Goal: Task Accomplishment & Management: Manage account settings

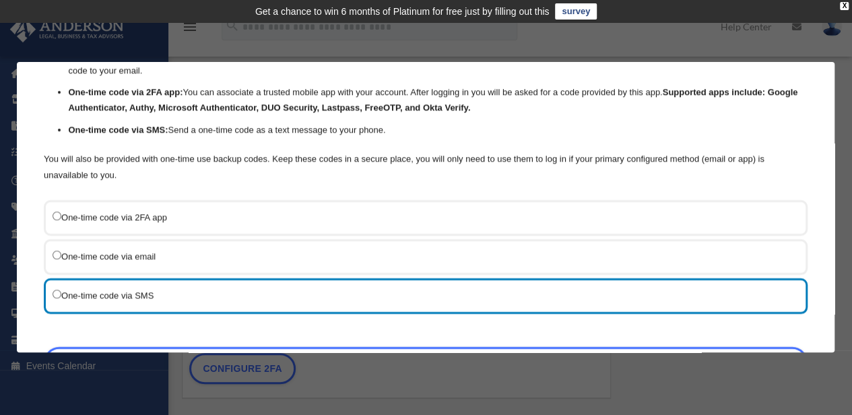
scroll to position [176, 0]
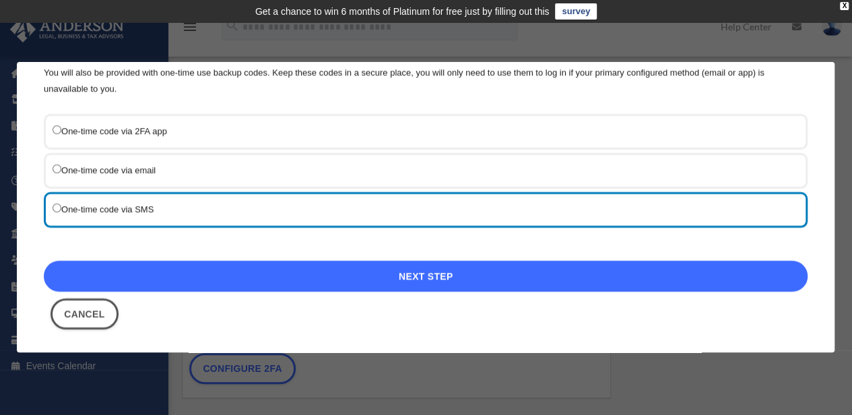
click at [422, 278] on link "Next Step" at bounding box center [426, 276] width 764 height 31
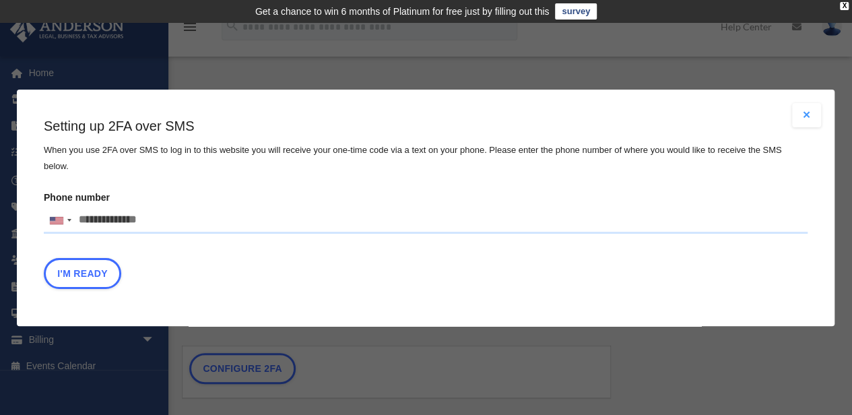
click at [94, 210] on input "Phone number United States +1 United Kingdom +44 Afghanistan (‫افغانستان‬‎) +93…" at bounding box center [426, 220] width 764 height 27
type input "**********"
click at [90, 268] on button "I'm Ready" at bounding box center [82, 272] width 77 height 31
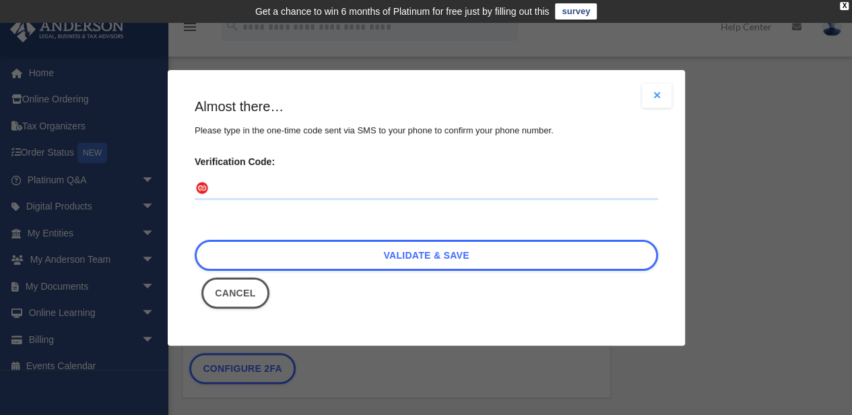
click at [263, 185] on input "Verification Code:" at bounding box center [426, 189] width 463 height 22
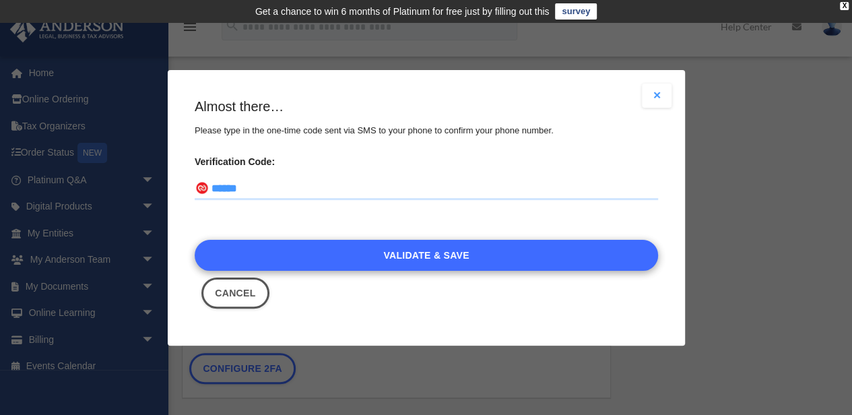
type input "******"
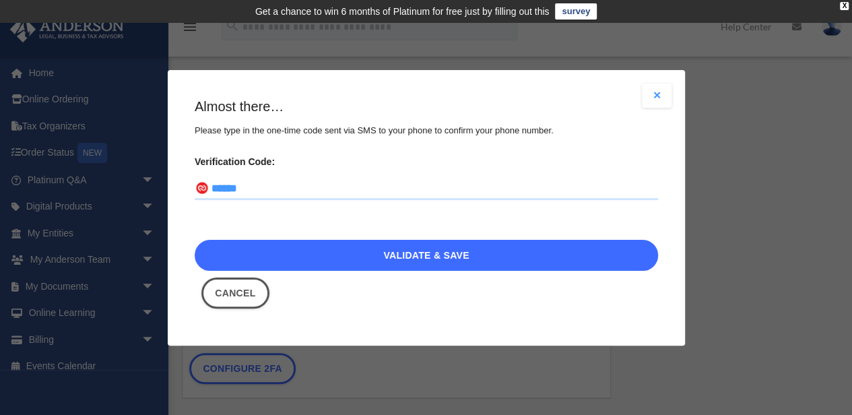
click at [451, 258] on link "Validate & Save" at bounding box center [426, 254] width 463 height 31
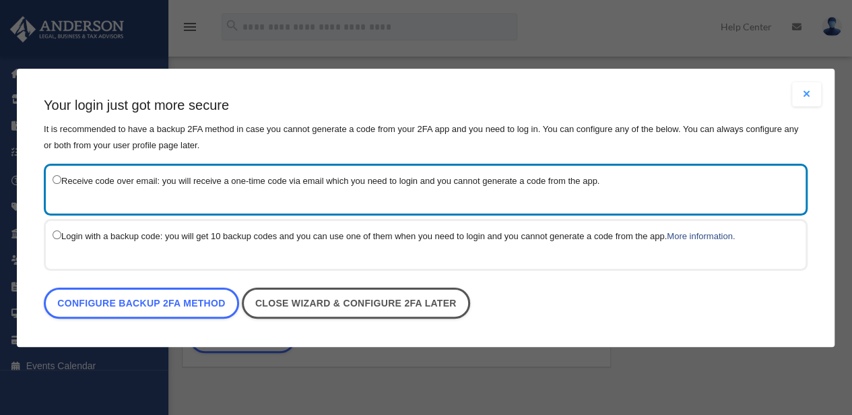
scroll to position [44, 0]
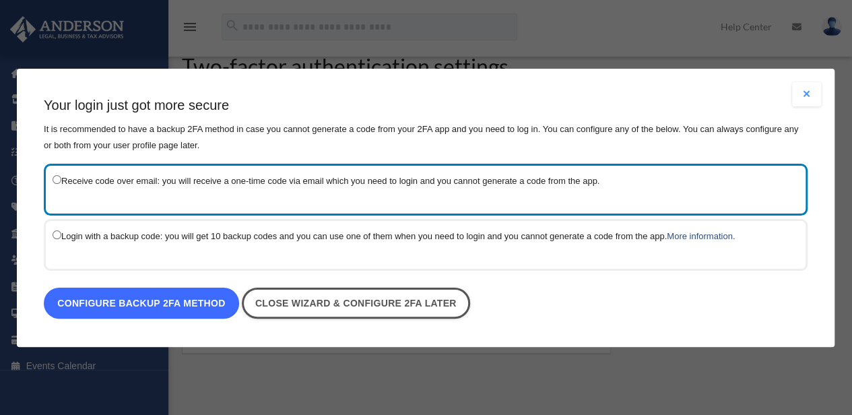
click at [172, 302] on link "Configure backup 2FA method" at bounding box center [141, 303] width 195 height 31
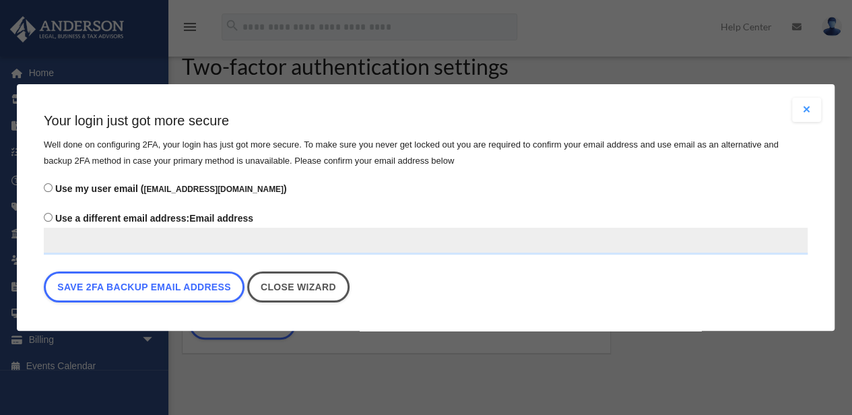
click at [79, 243] on input "Use a different email address: Email address" at bounding box center [426, 241] width 764 height 27
type input "**********"
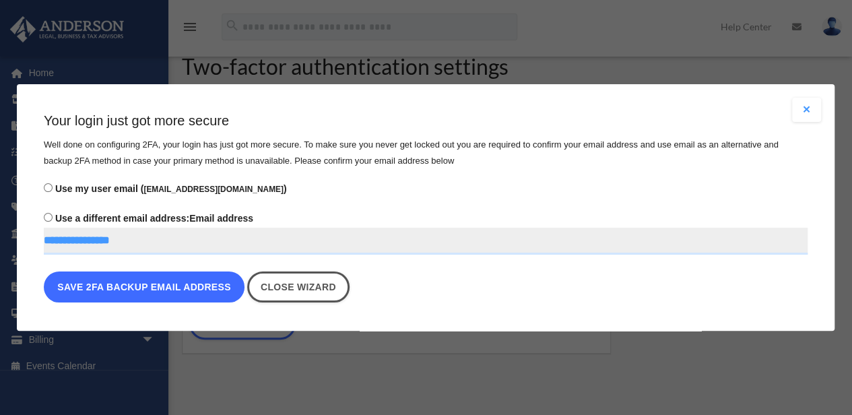
click at [205, 290] on button "Save 2FA backup email address" at bounding box center [144, 286] width 201 height 31
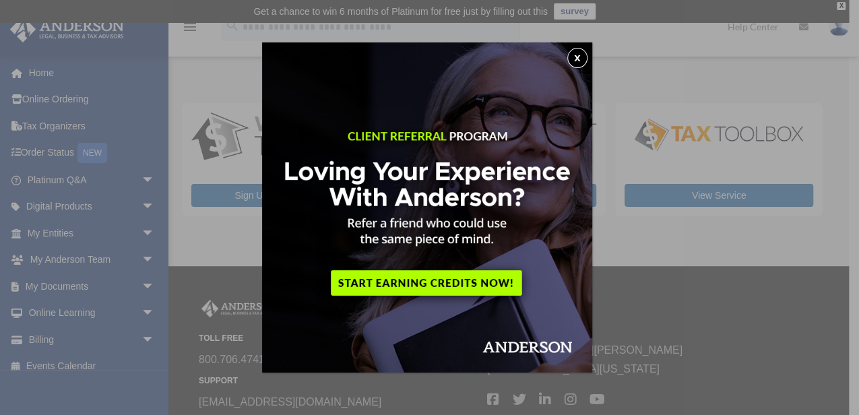
click at [583, 57] on button "x" at bounding box center [577, 58] width 20 height 20
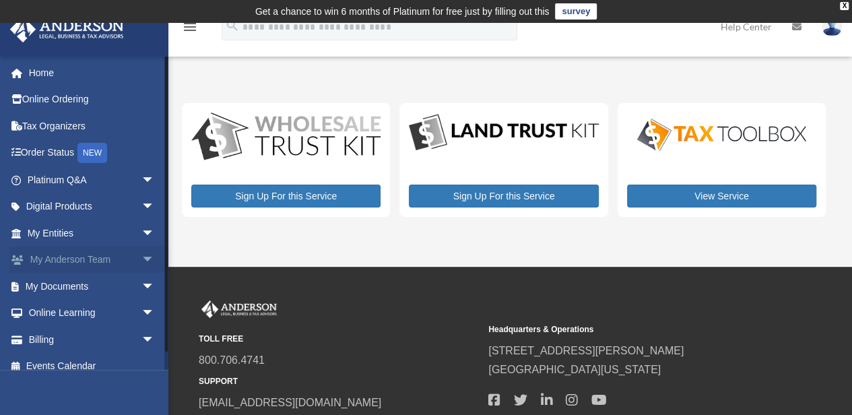
click at [141, 260] on span "arrow_drop_down" at bounding box center [154, 261] width 27 height 28
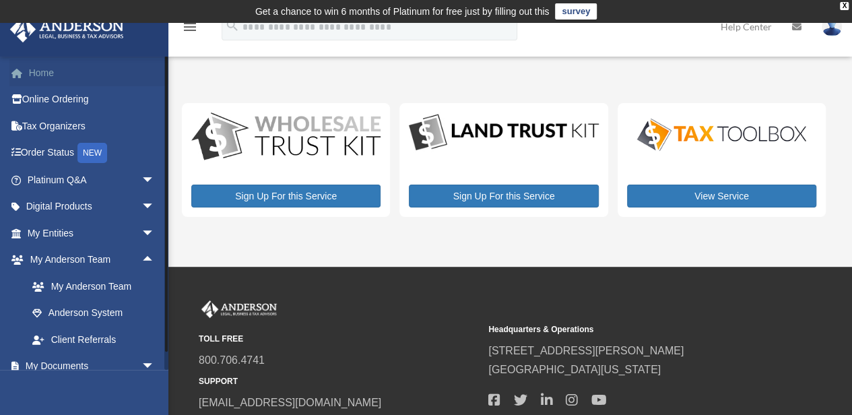
click at [50, 79] on link "Home" at bounding box center [92, 72] width 166 height 27
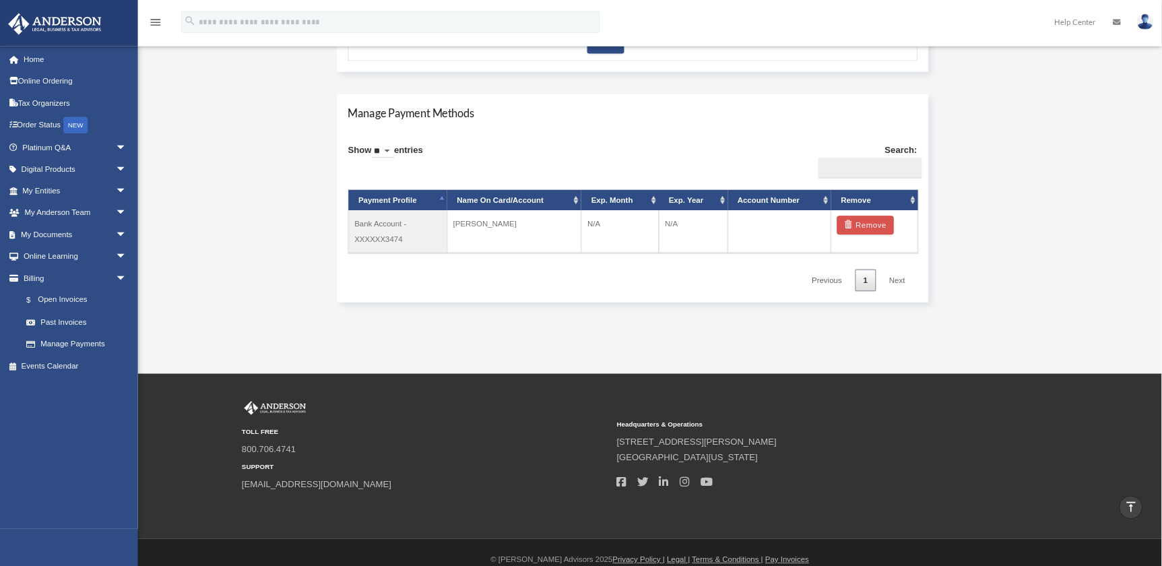
scroll to position [748, 0]
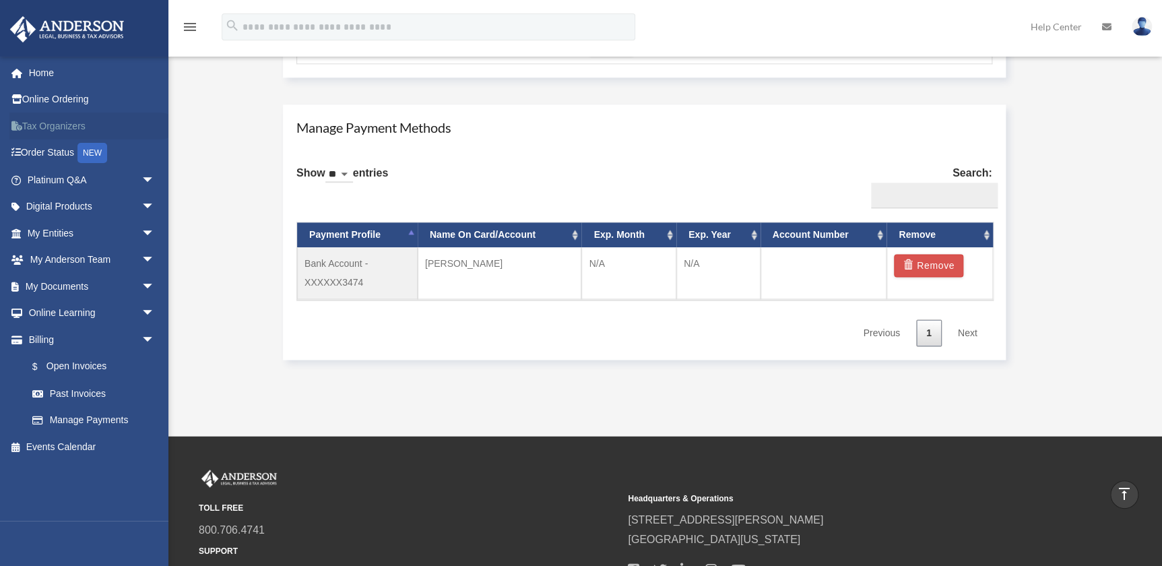
click at [37, 125] on link "Tax Organizers" at bounding box center [92, 125] width 166 height 27
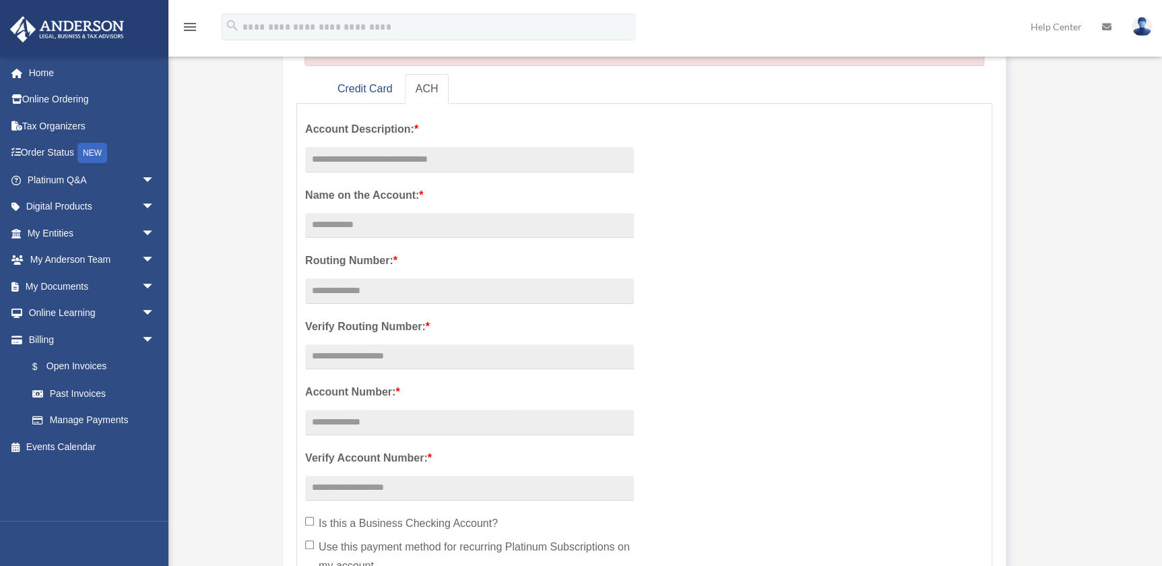
scroll to position [0, 0]
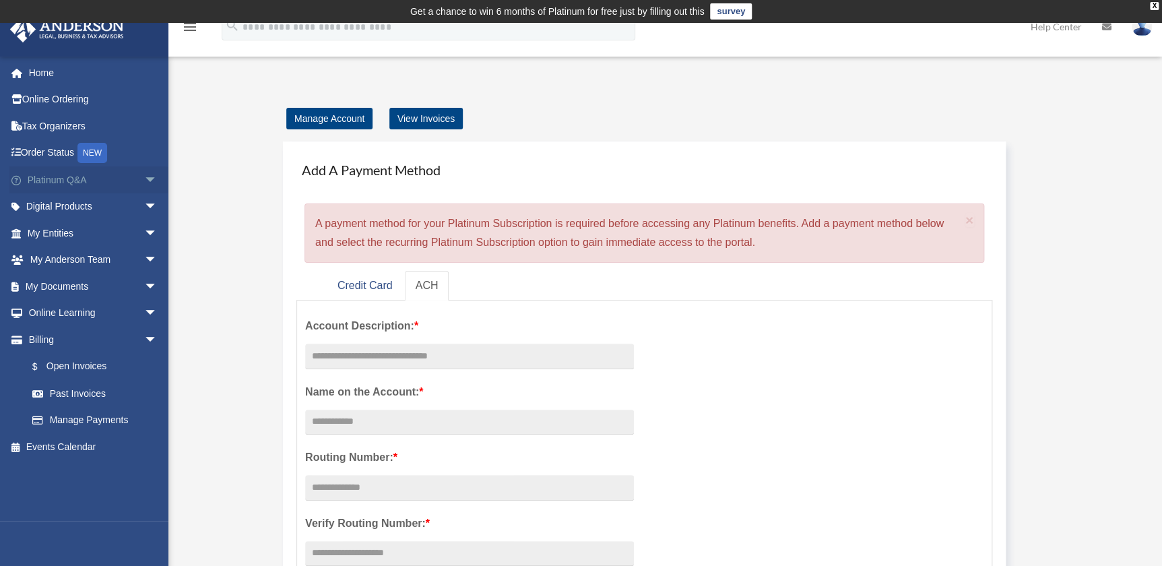
click at [144, 180] on span "arrow_drop_down" at bounding box center [157, 180] width 27 height 28
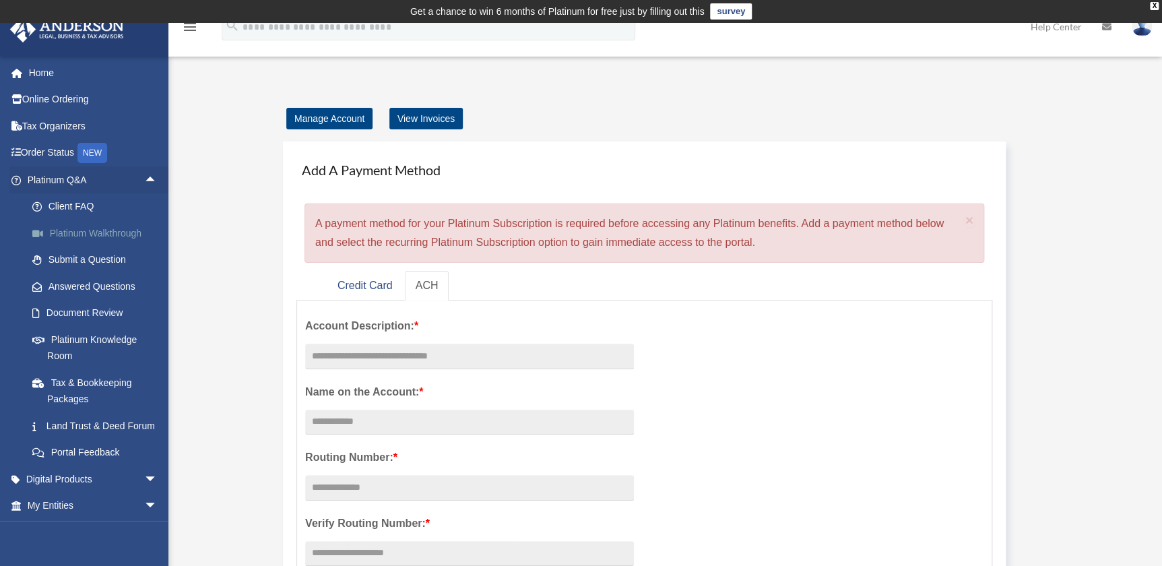
click at [100, 228] on link "Platinum Walkthrough" at bounding box center [98, 233] width 159 height 27
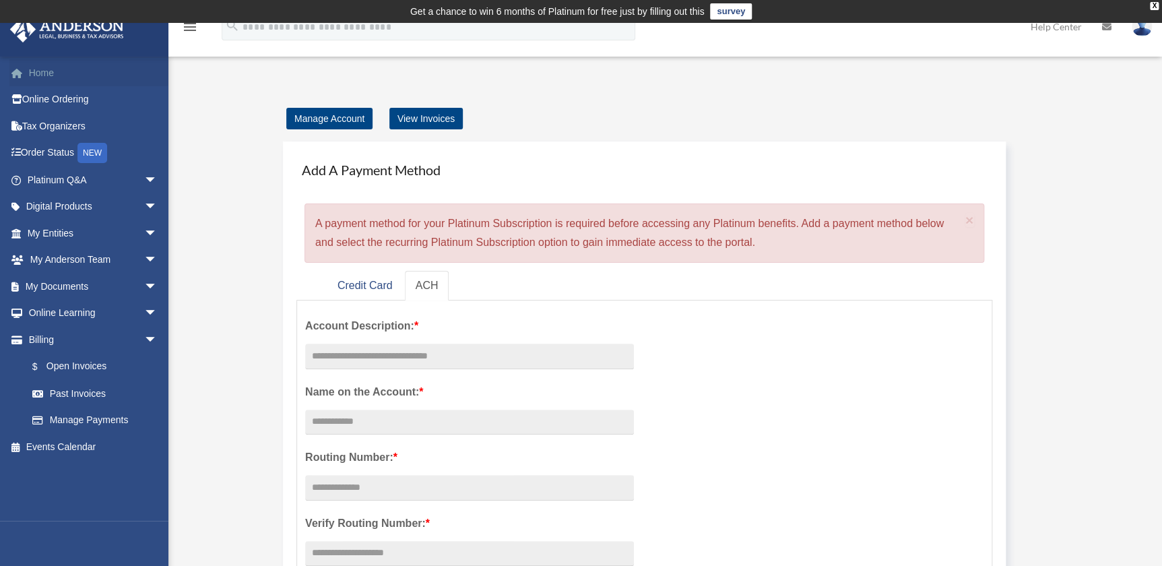
click at [46, 74] on link "Home" at bounding box center [93, 72] width 168 height 27
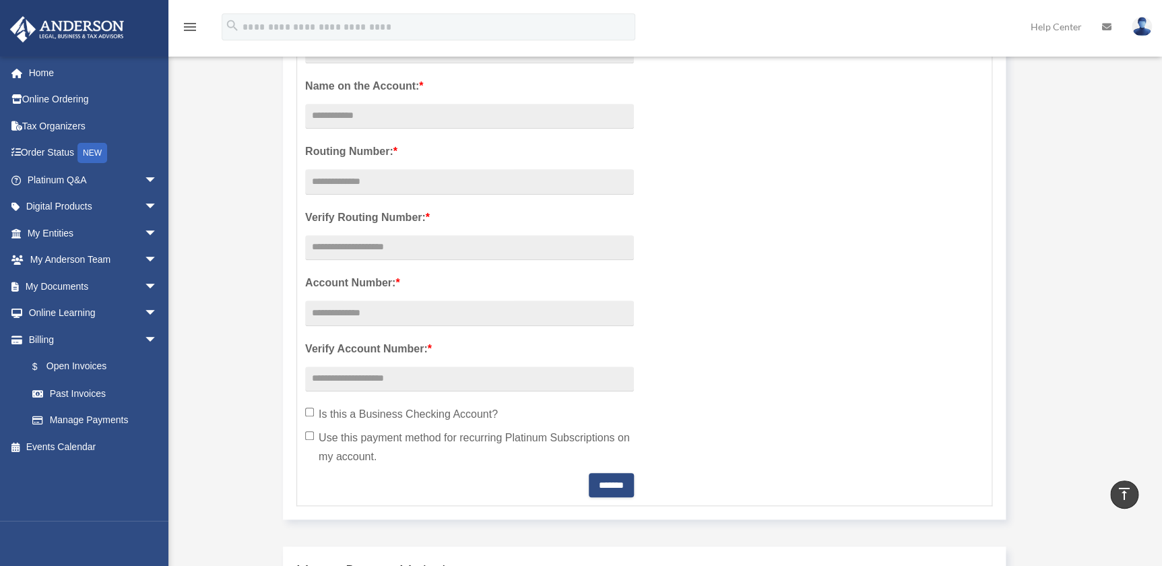
scroll to position [61, 0]
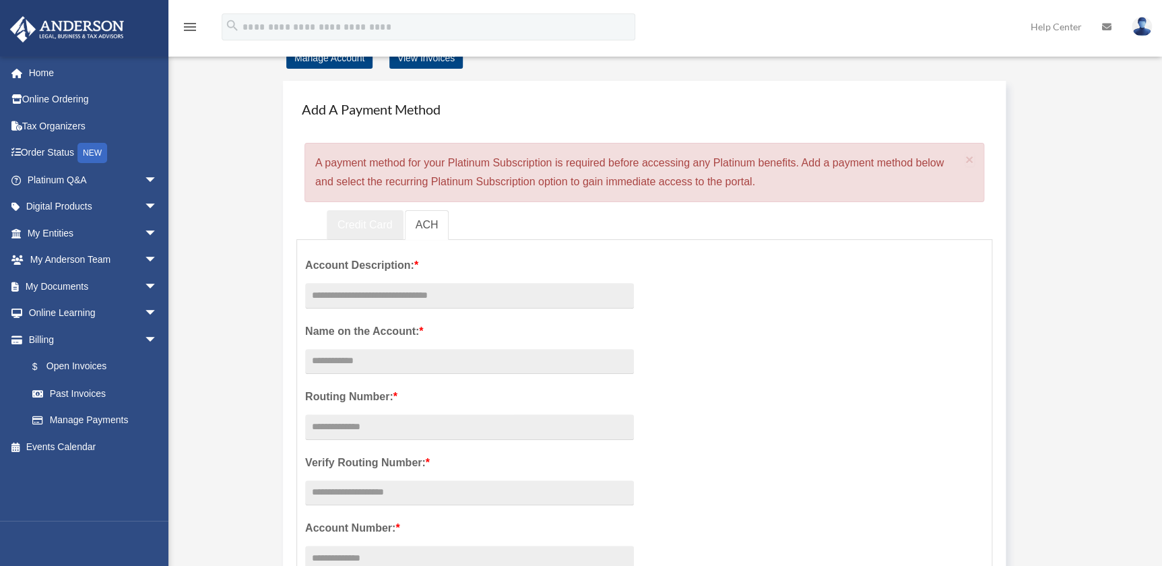
click at [360, 220] on link "Credit Card" at bounding box center [365, 225] width 77 height 30
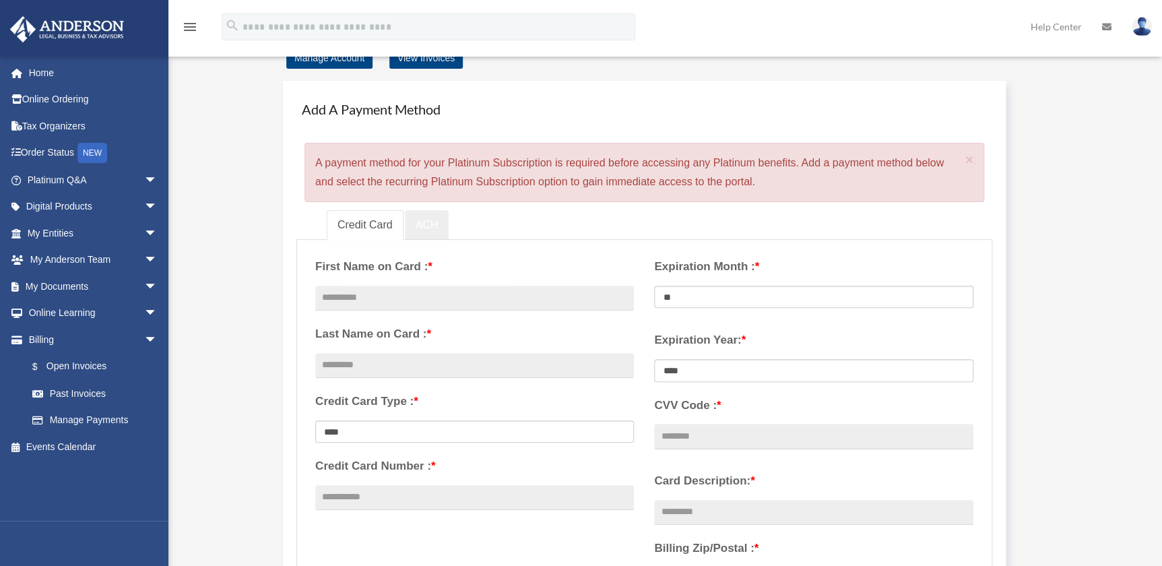
click at [433, 228] on link "ACH" at bounding box center [427, 225] width 44 height 30
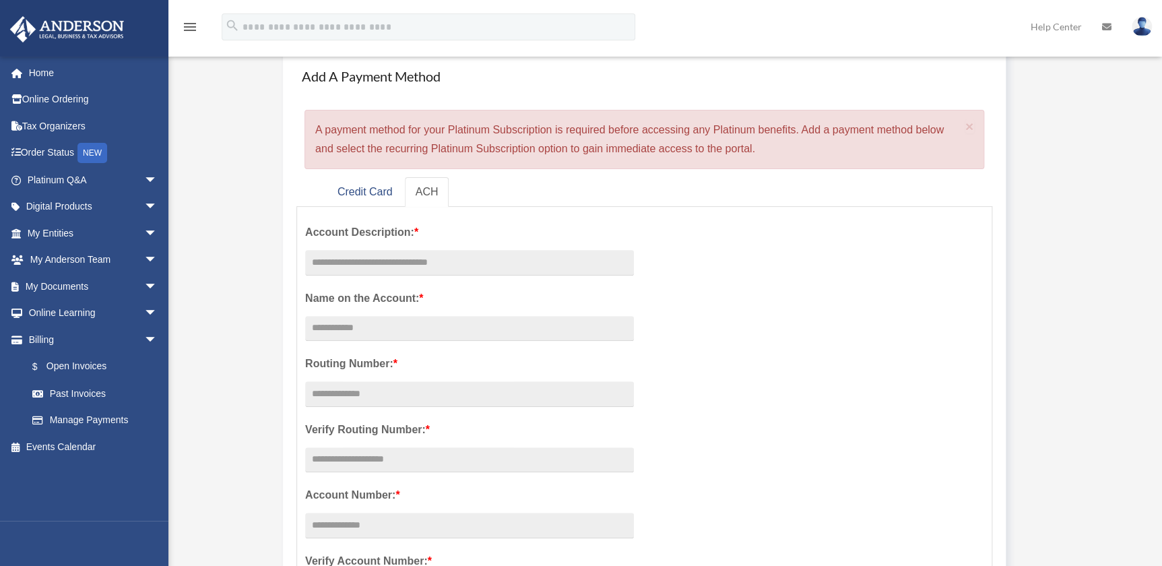
scroll to position [245, 0]
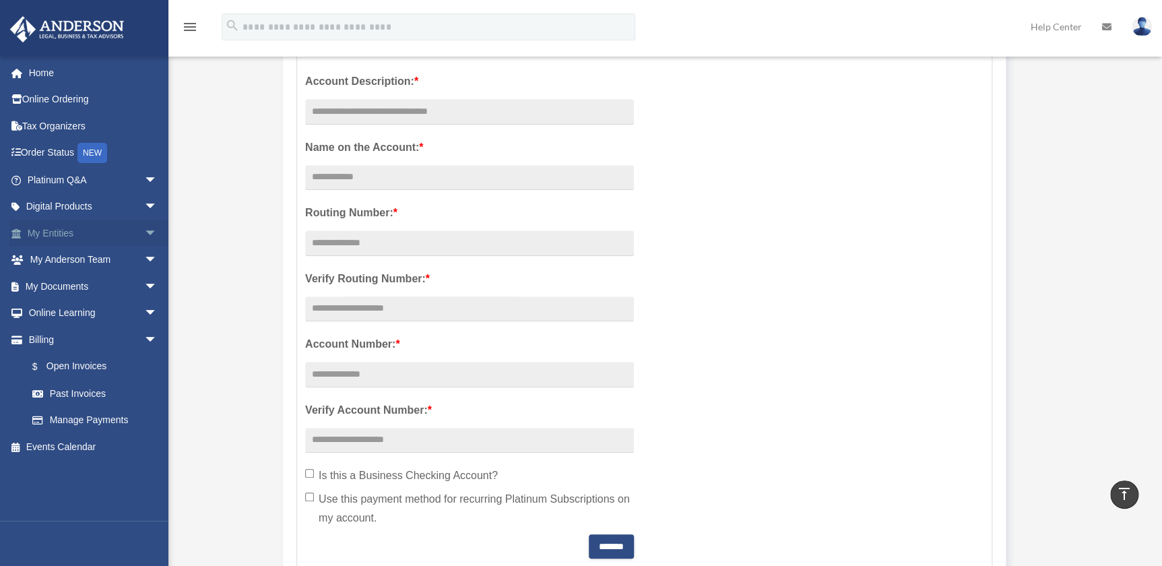
click at [86, 235] on link "My Entities arrow_drop_down" at bounding box center [93, 233] width 168 height 27
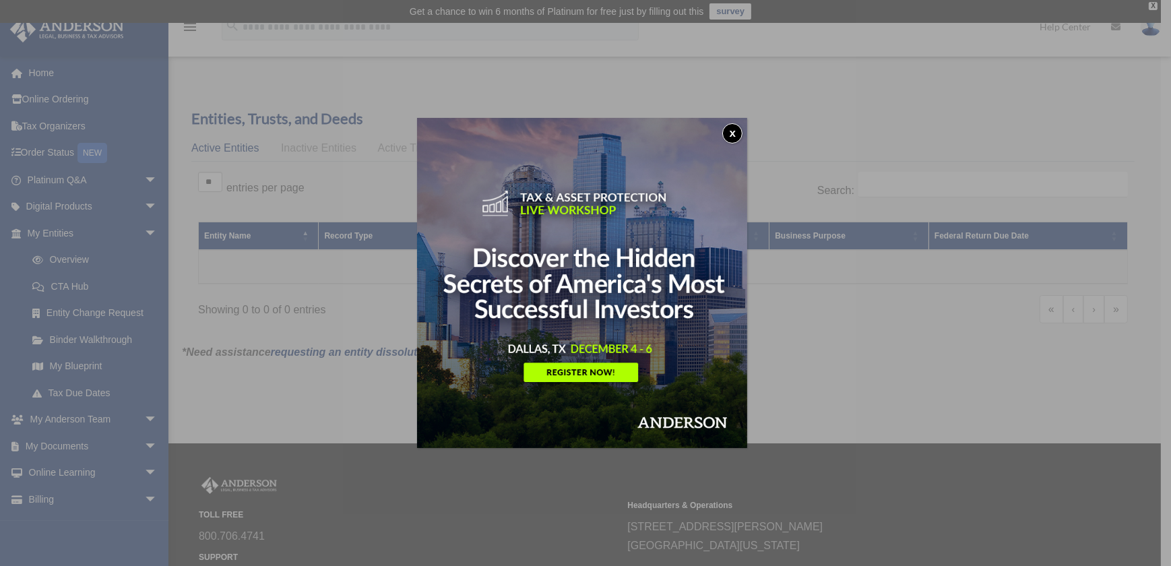
click at [732, 134] on button "x" at bounding box center [732, 133] width 20 height 20
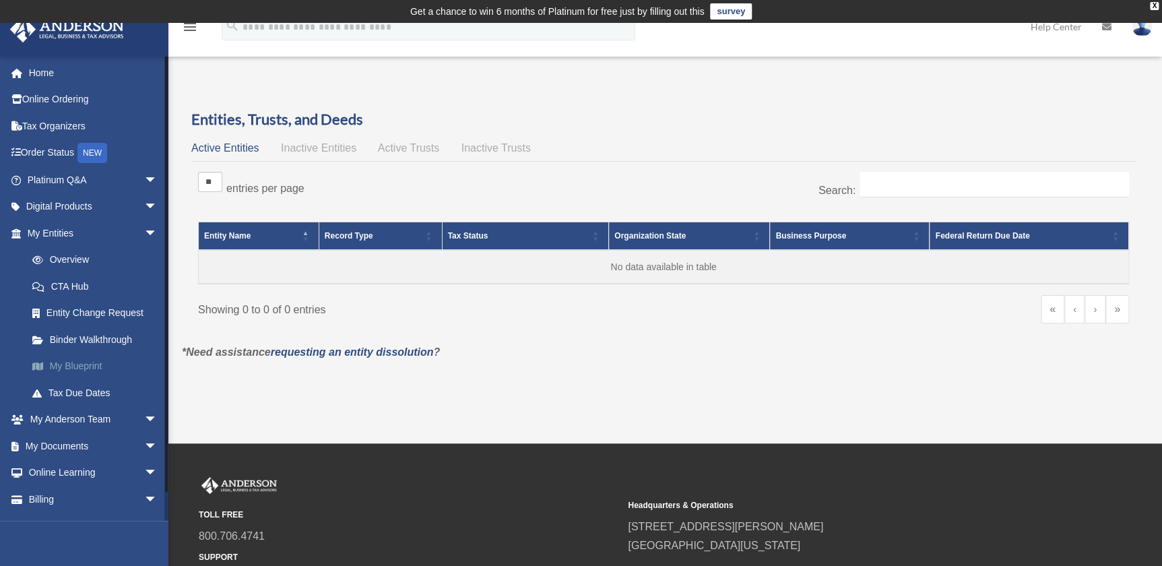
click at [98, 365] on link "My Blueprint" at bounding box center [98, 366] width 159 height 27
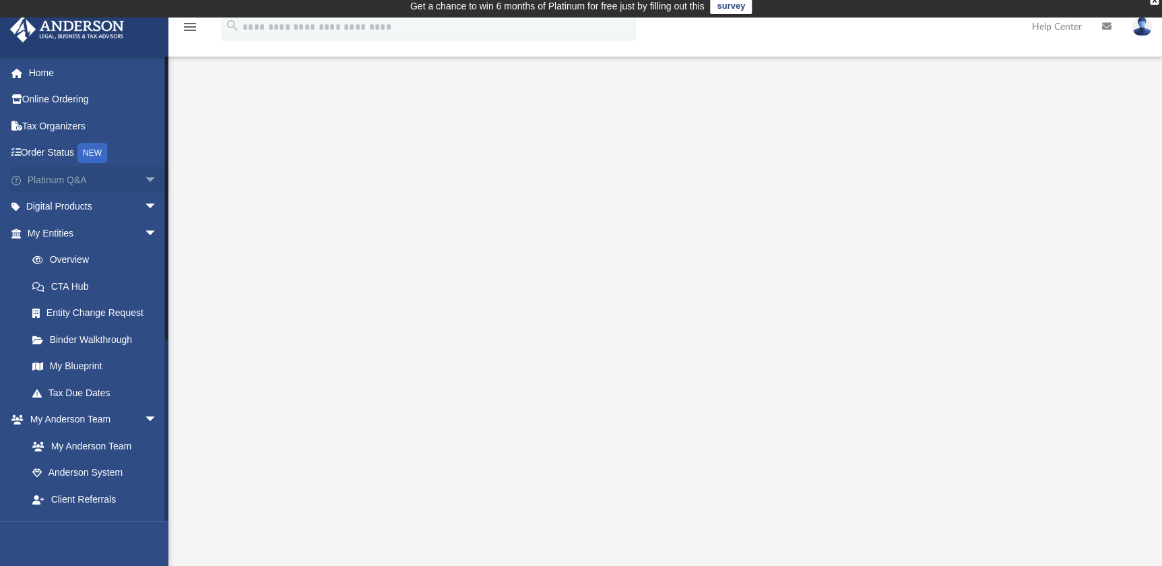
scroll to position [5, 0]
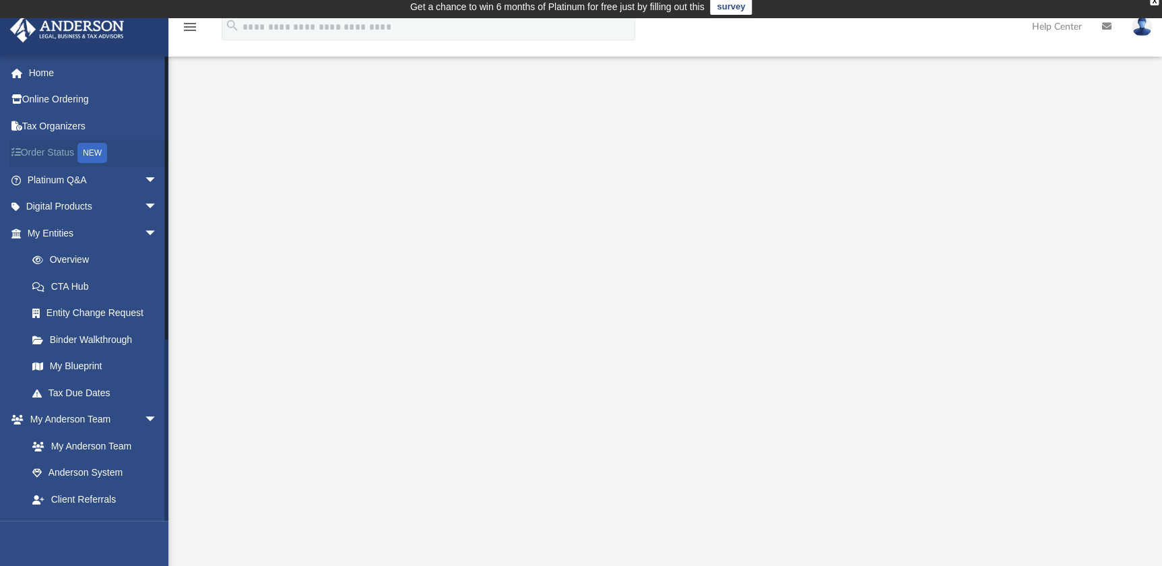
click at [63, 146] on link "Order Status NEW" at bounding box center [93, 153] width 168 height 28
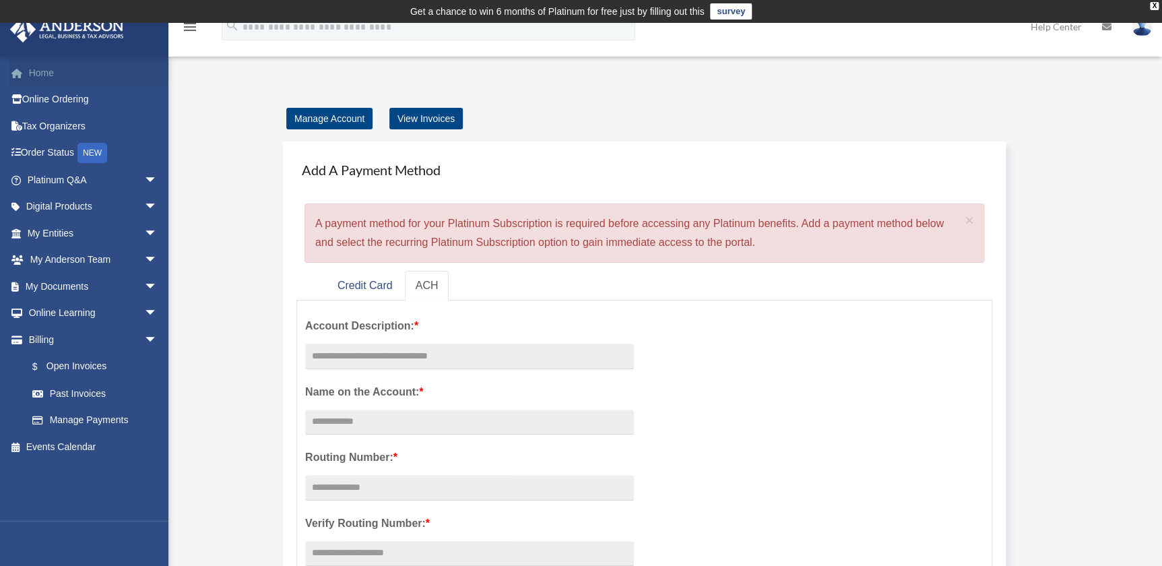
click at [55, 71] on link "Home" at bounding box center [93, 72] width 168 height 27
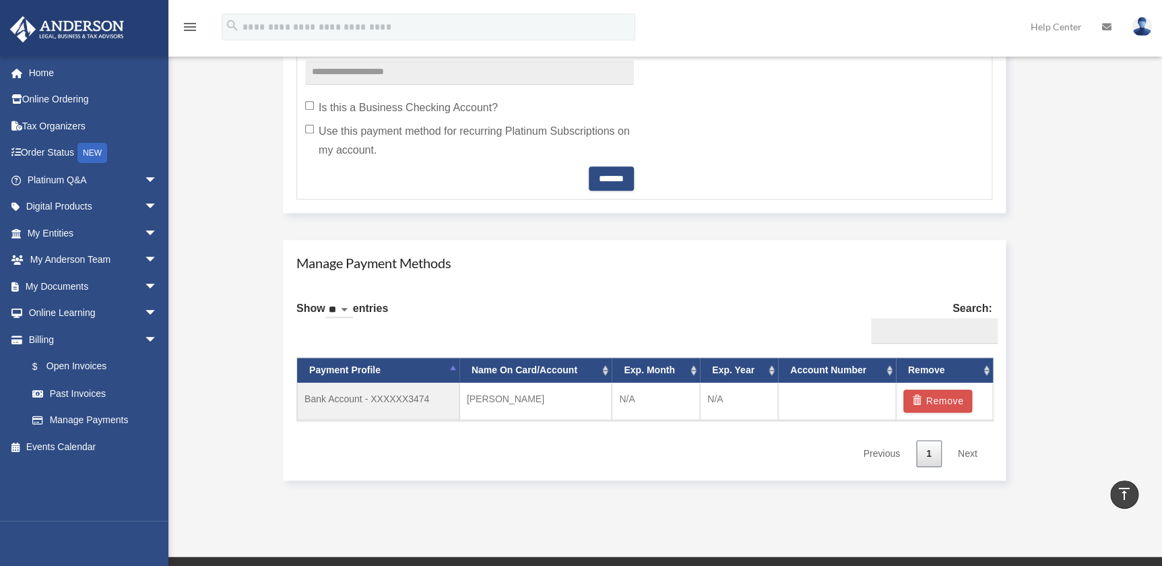
scroll to position [306, 0]
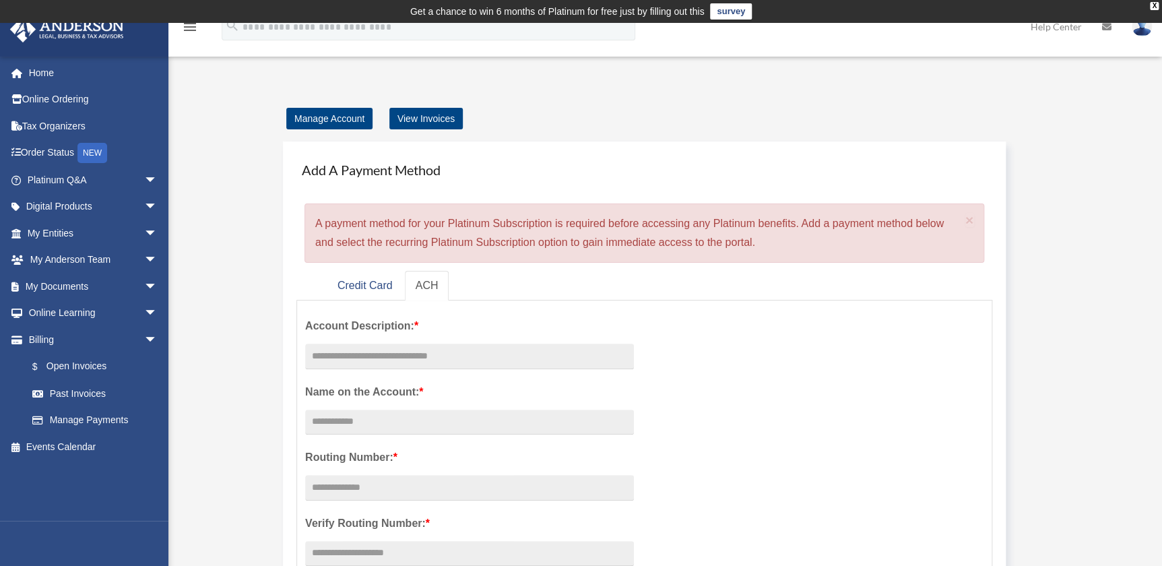
click at [987, 235] on div "Add A Payment Method × A payment method for your Platinum Subscription is requi…" at bounding box center [644, 209] width 696 height 108
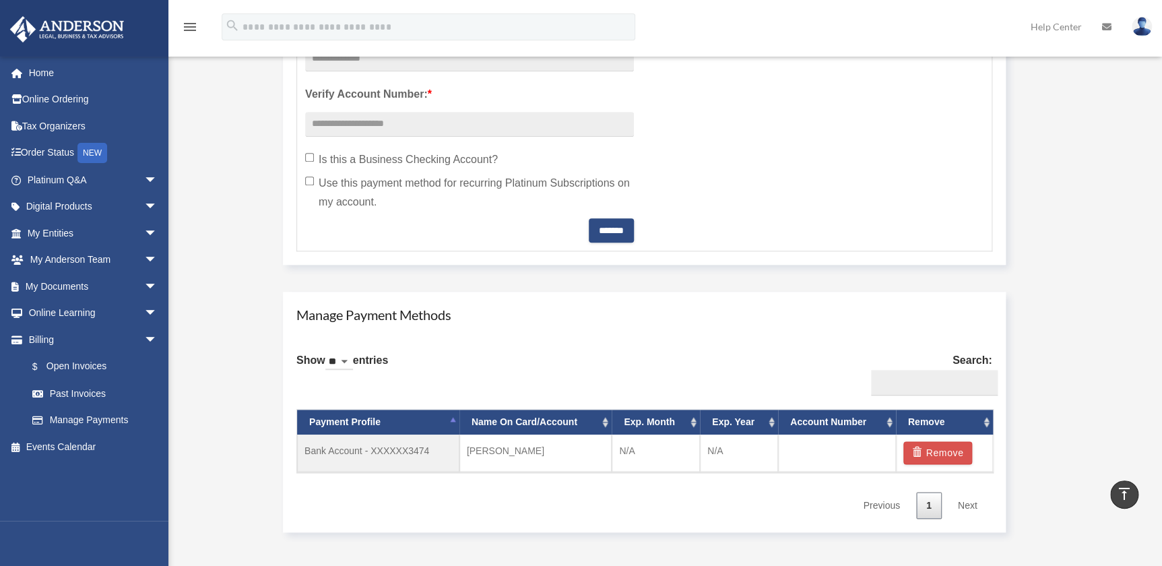
scroll to position [551, 0]
